Goal: Information Seeking & Learning: Check status

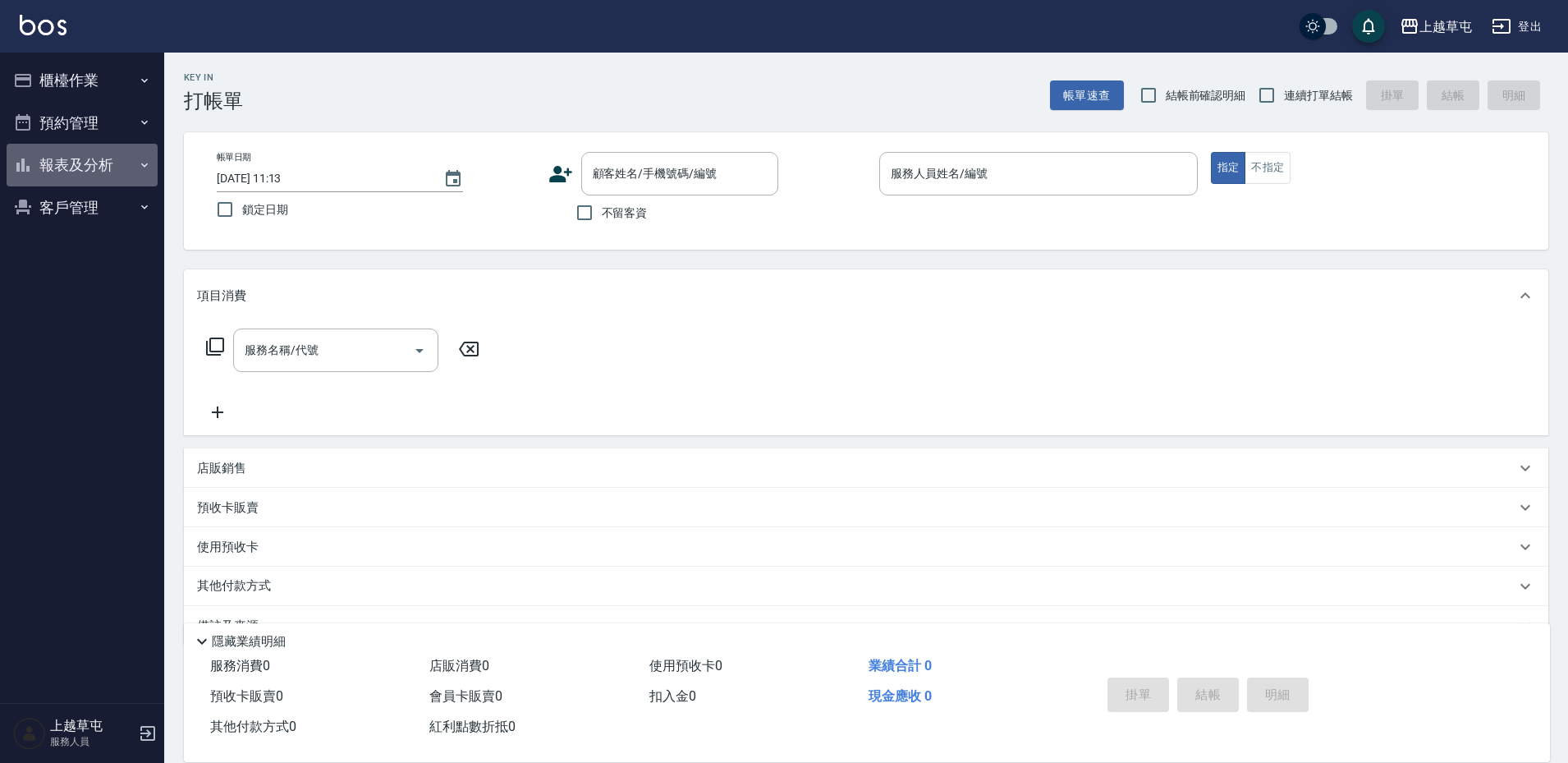
click at [109, 175] on button "報表及分析" at bounding box center [81, 165] width 151 height 42
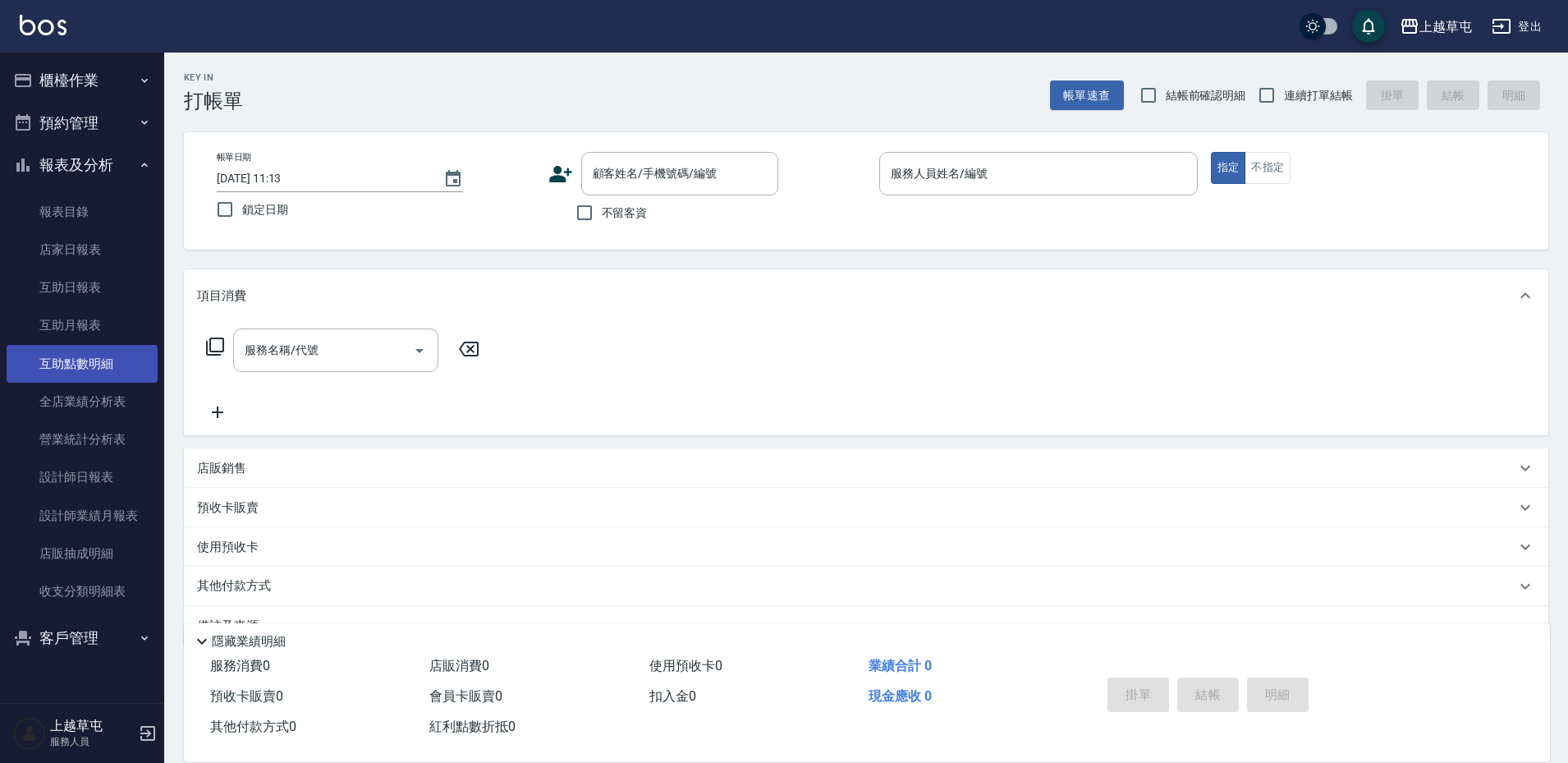
click at [94, 359] on link "互助點數明細" at bounding box center [81, 364] width 151 height 38
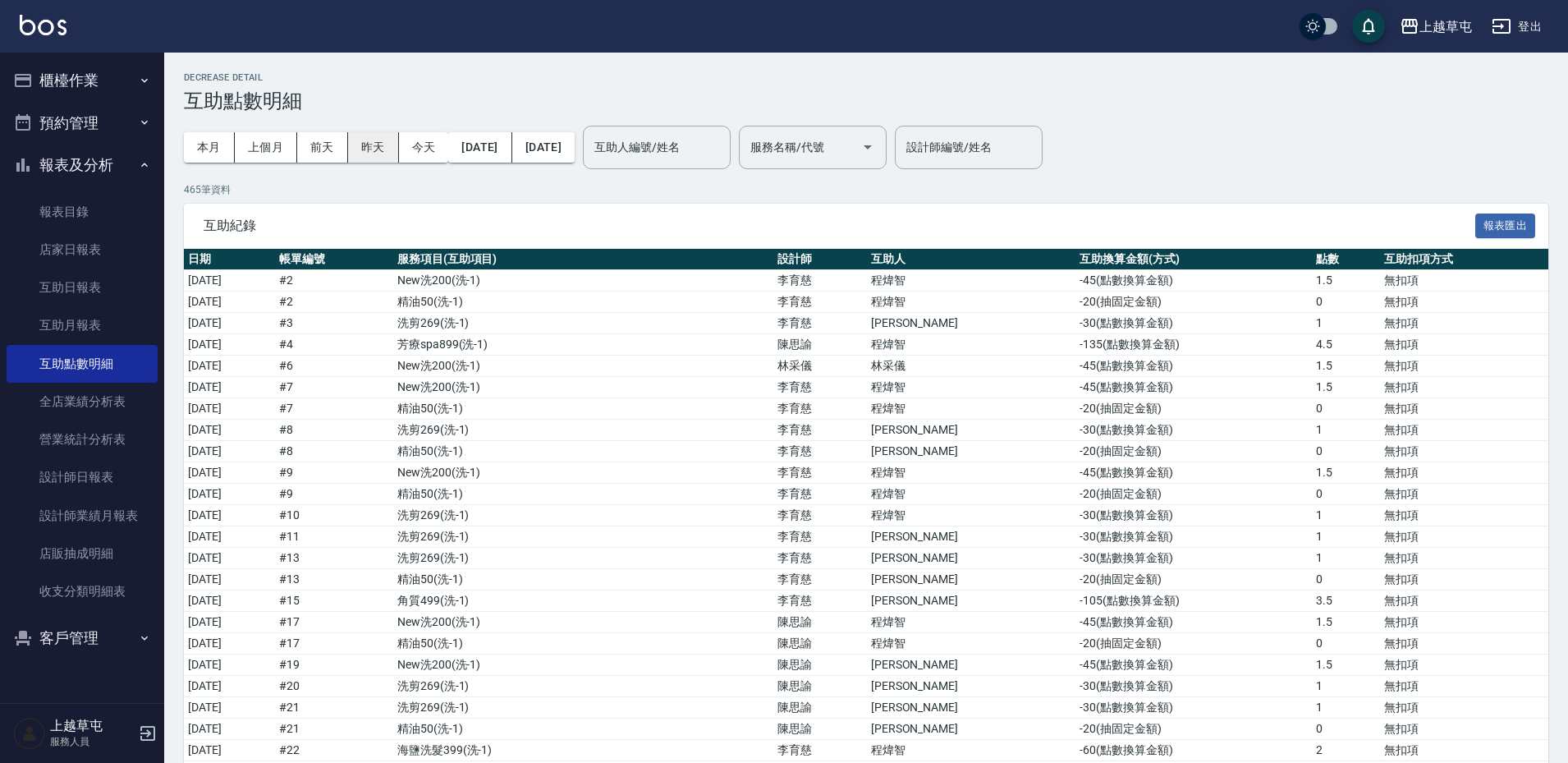
click at [357, 144] on button "昨天" at bounding box center [373, 147] width 51 height 30
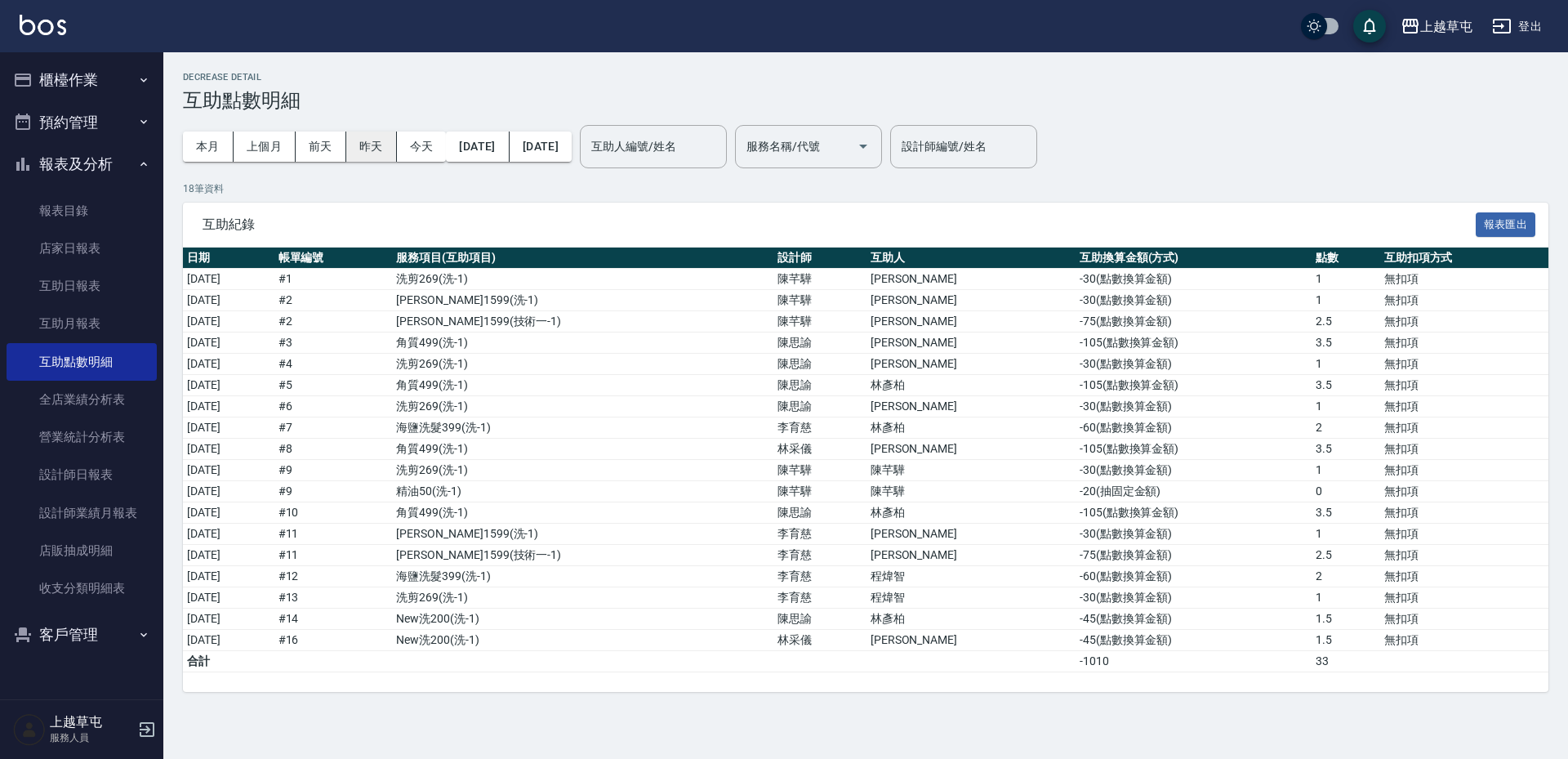
click at [355, 148] on button "昨天" at bounding box center [372, 147] width 51 height 30
click at [412, 144] on button "今天" at bounding box center [422, 147] width 50 height 30
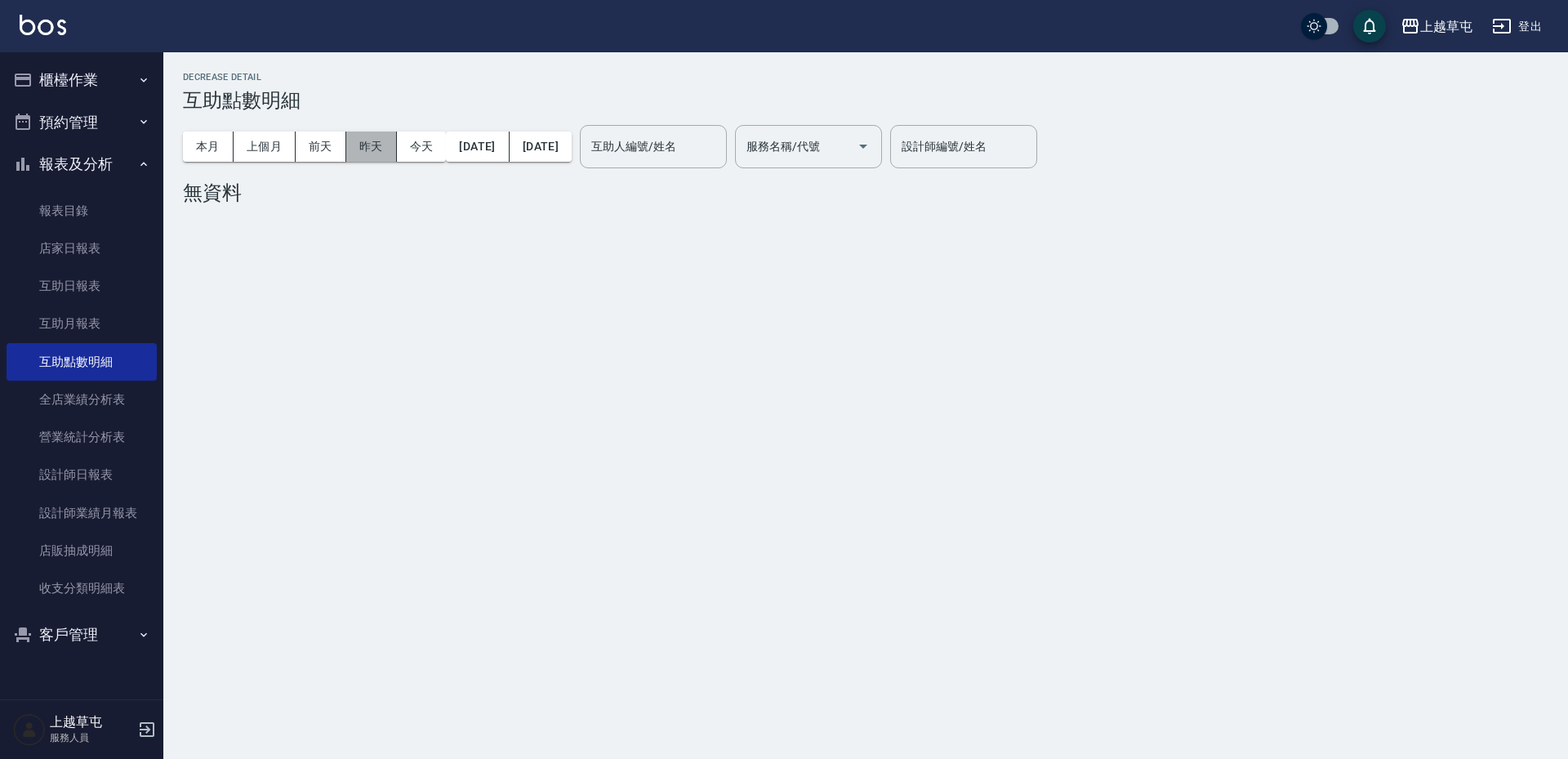
click at [367, 145] on button "昨天" at bounding box center [372, 147] width 51 height 30
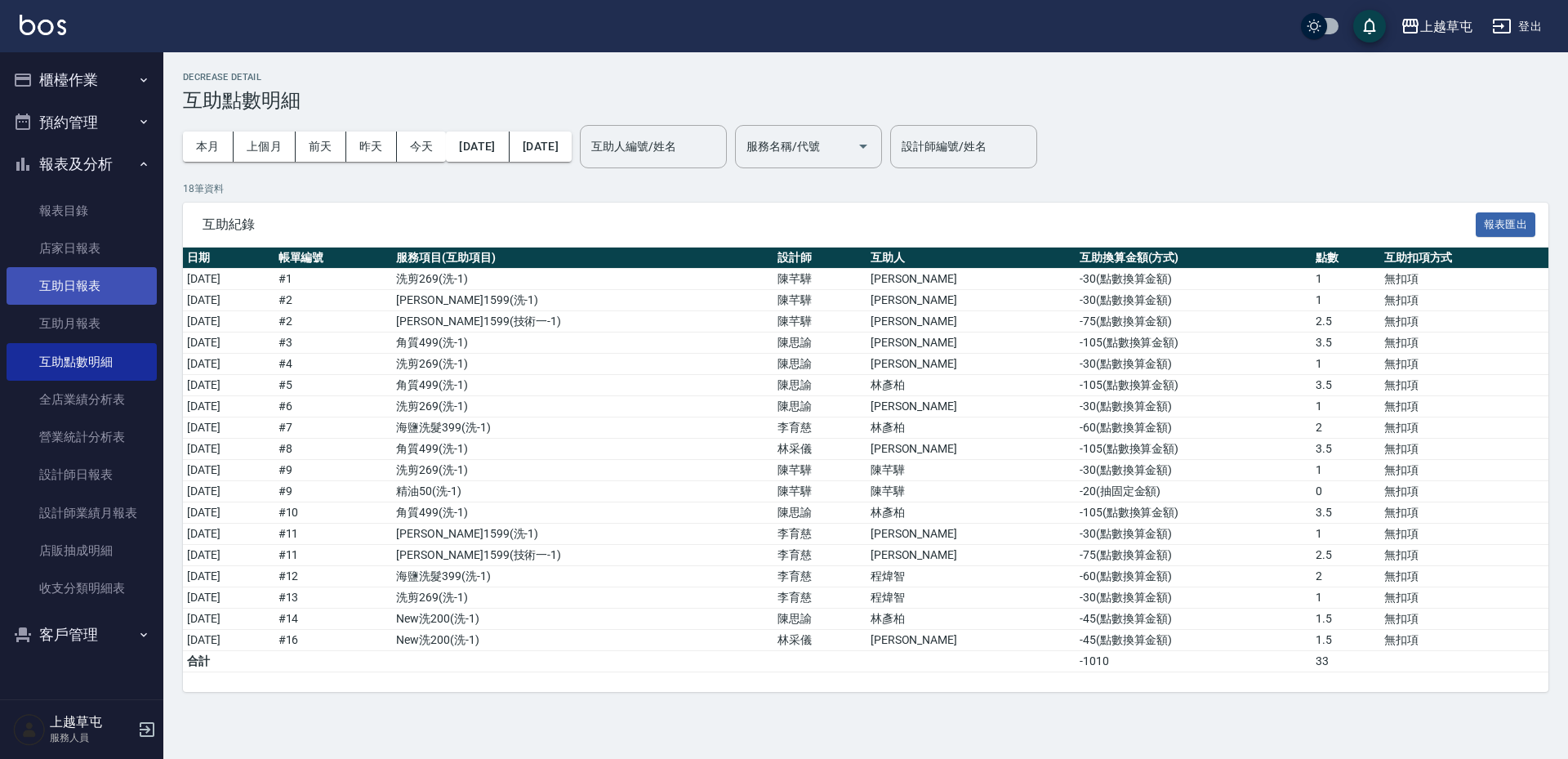
click at [94, 293] on link "互助日報表" at bounding box center [81, 286] width 150 height 38
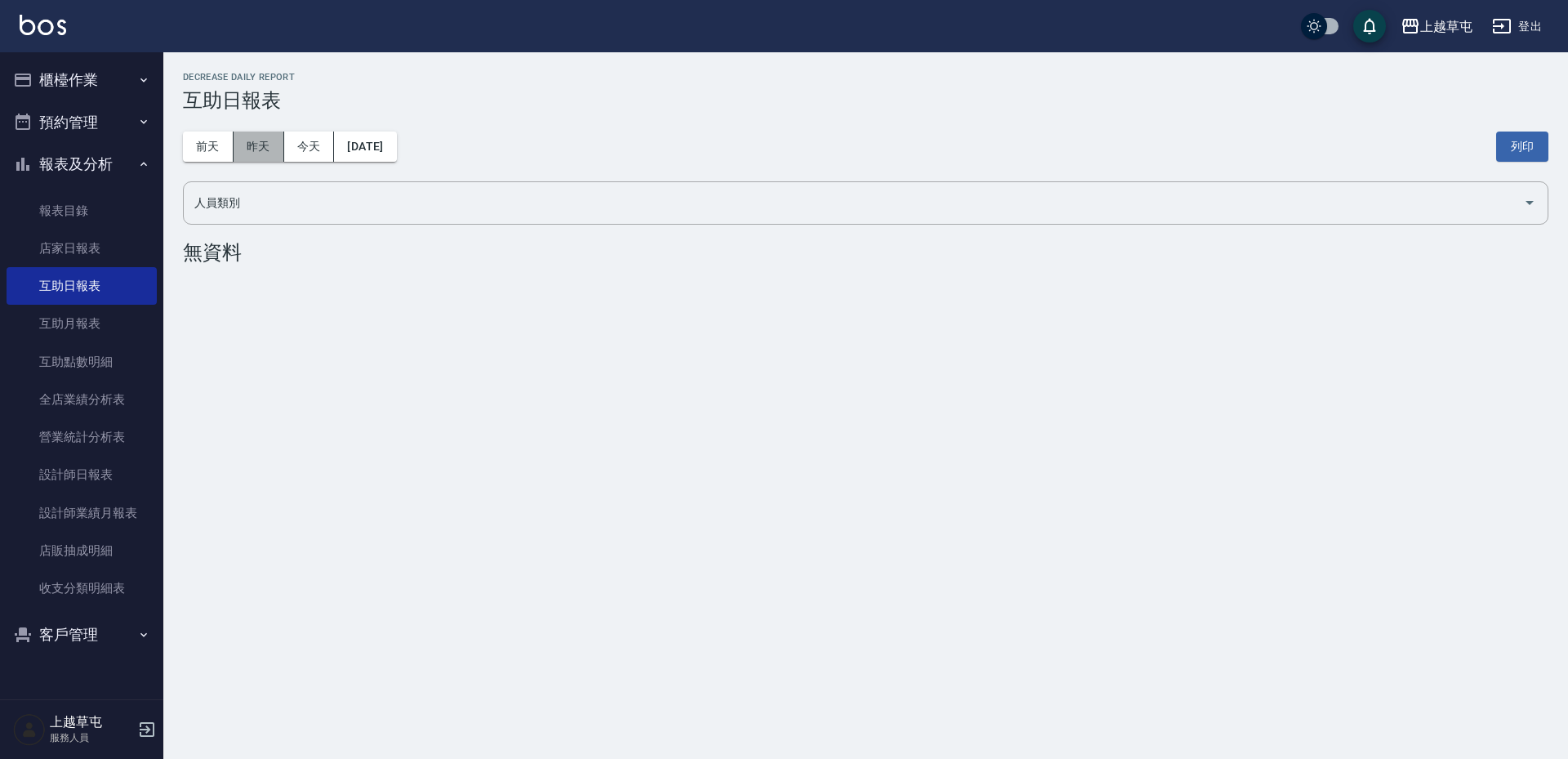
click at [260, 151] on button "昨天" at bounding box center [259, 147] width 51 height 30
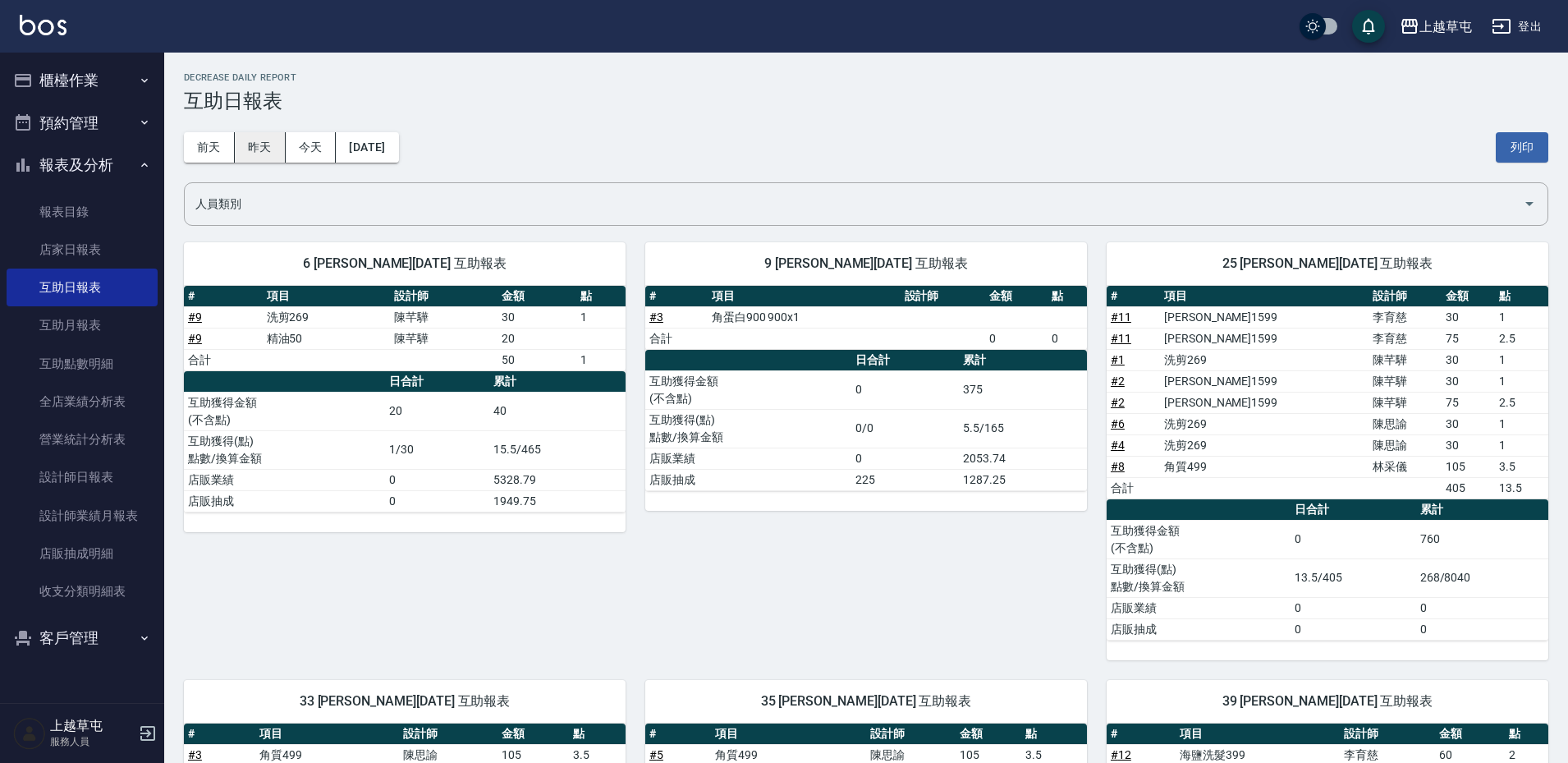
click at [268, 146] on button "昨天" at bounding box center [260, 147] width 51 height 30
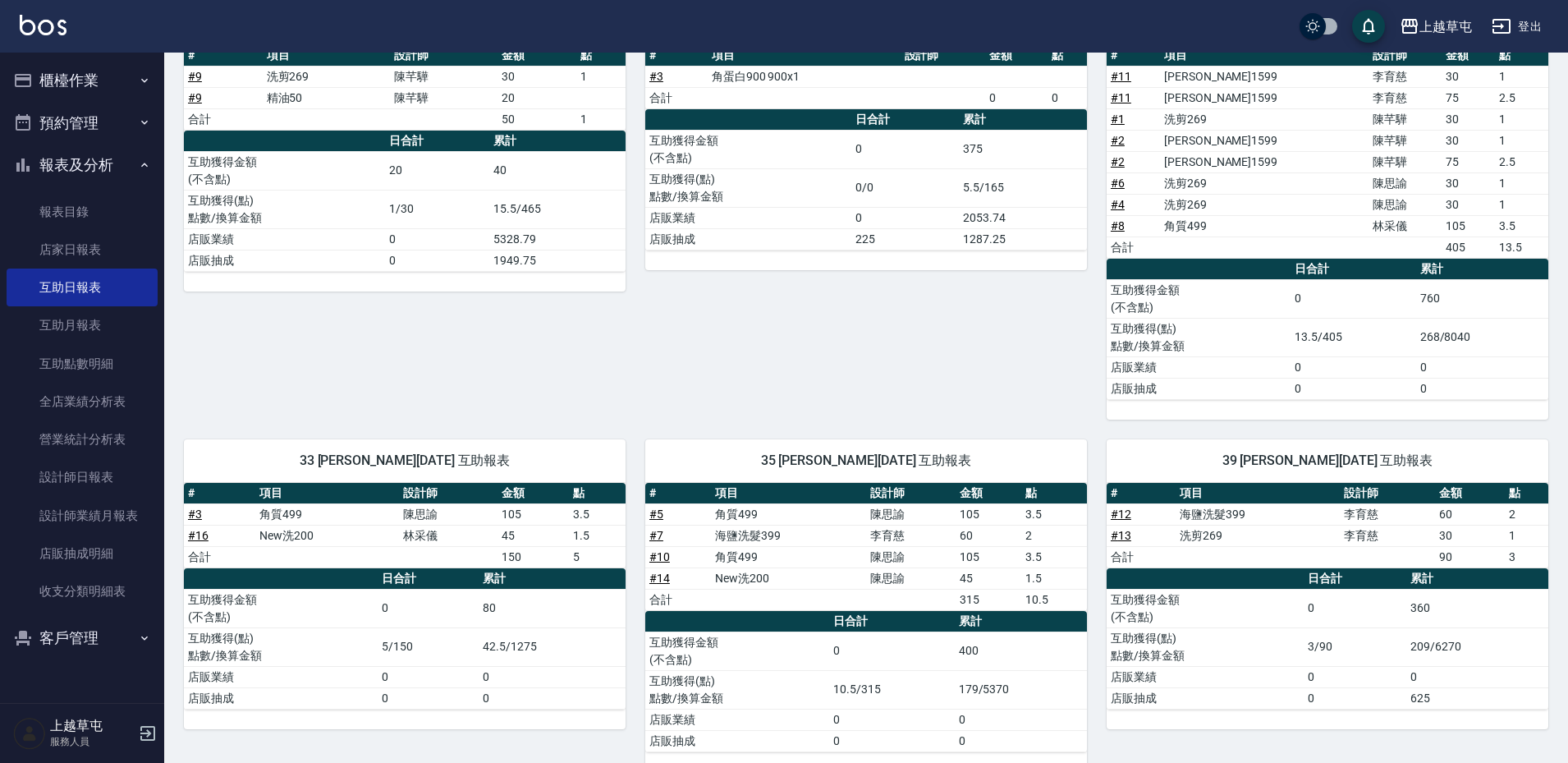
scroll to position [269, 0]
